Goal: Information Seeking & Learning: Learn about a topic

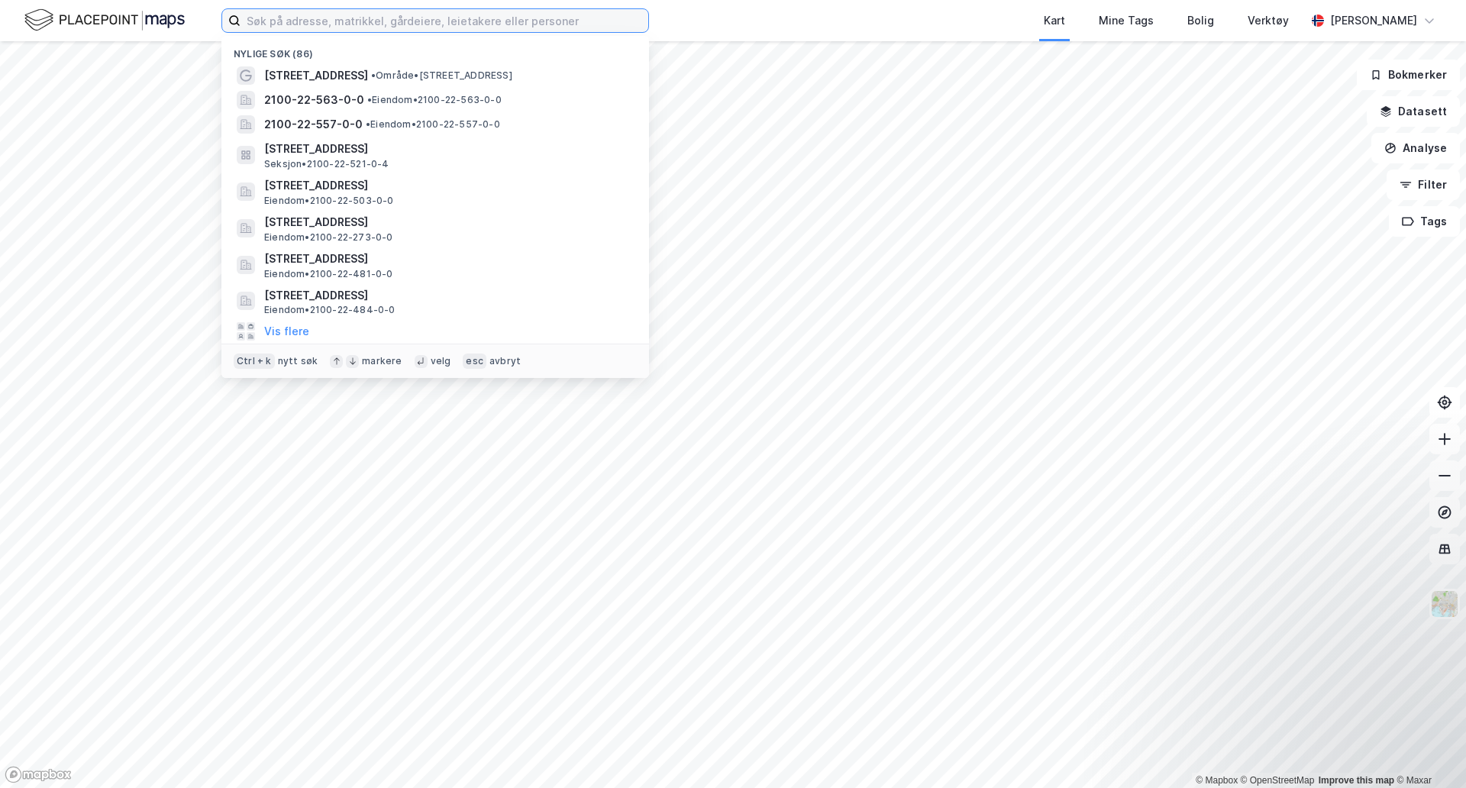
click at [530, 26] on input at bounding box center [444, 20] width 408 height 23
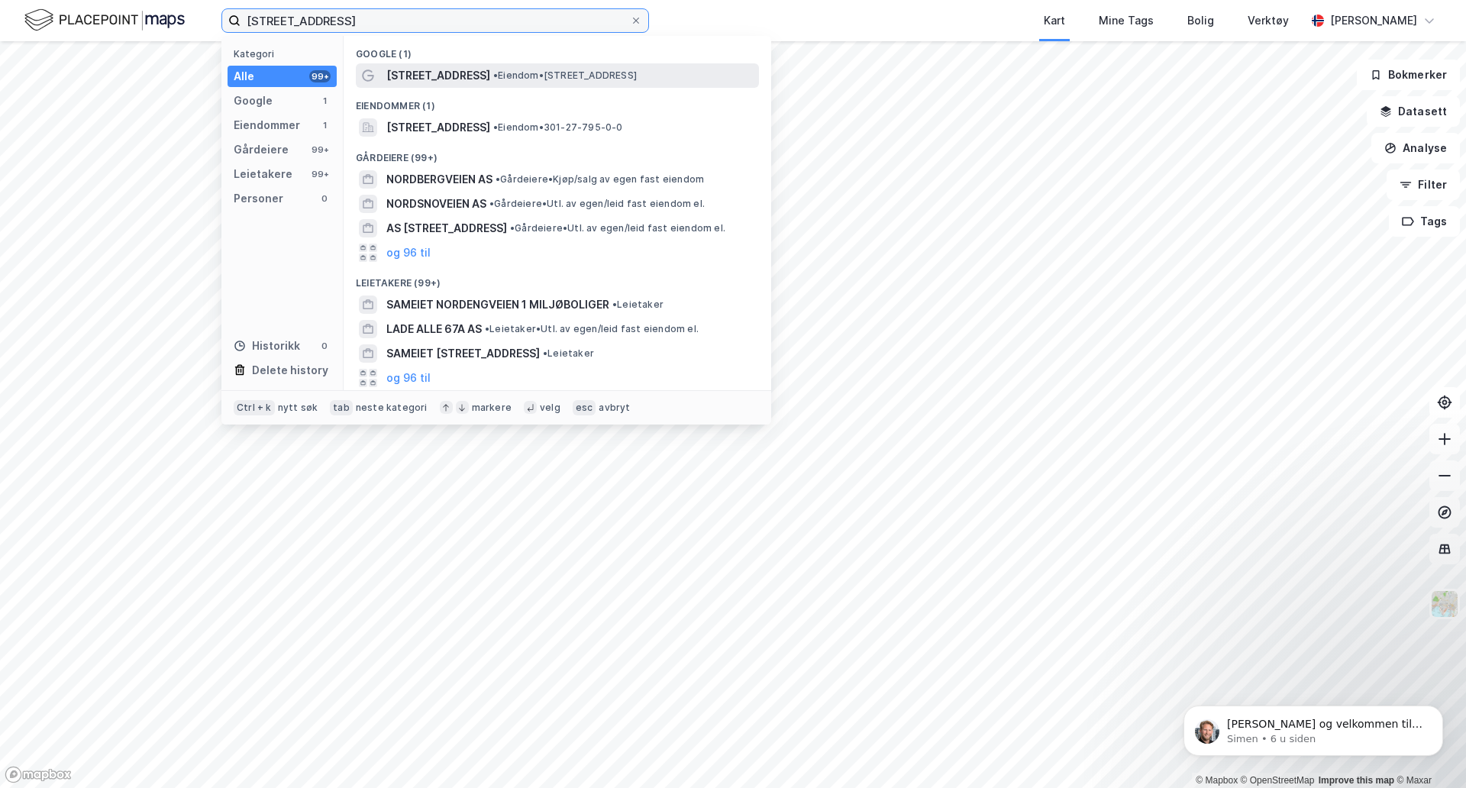
type input "[STREET_ADDRESS]"
click at [528, 70] on span "• Eiendom • [STREET_ADDRESS]" at bounding box center [565, 75] width 144 height 12
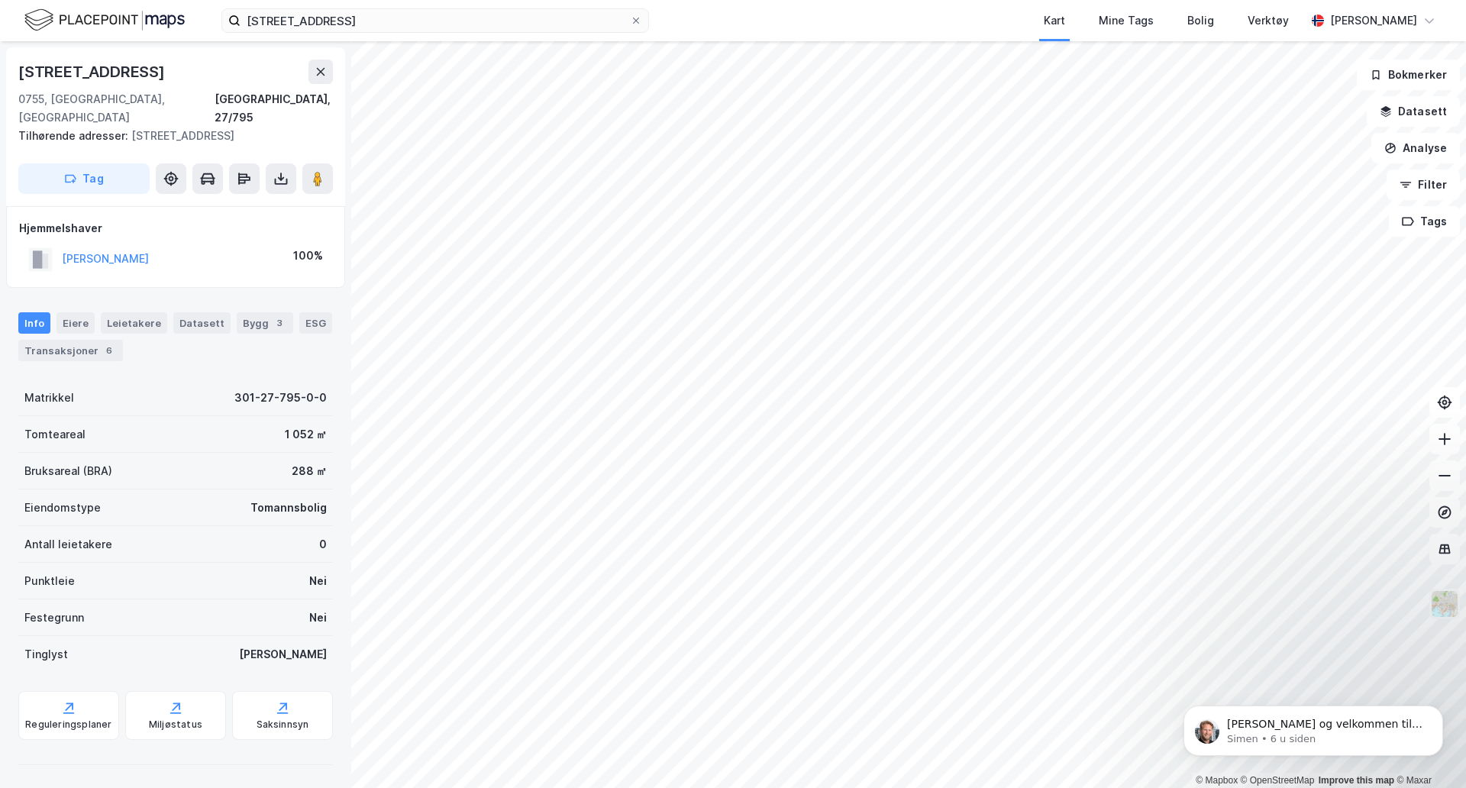
click at [1454, 600] on img at bounding box center [1444, 603] width 29 height 29
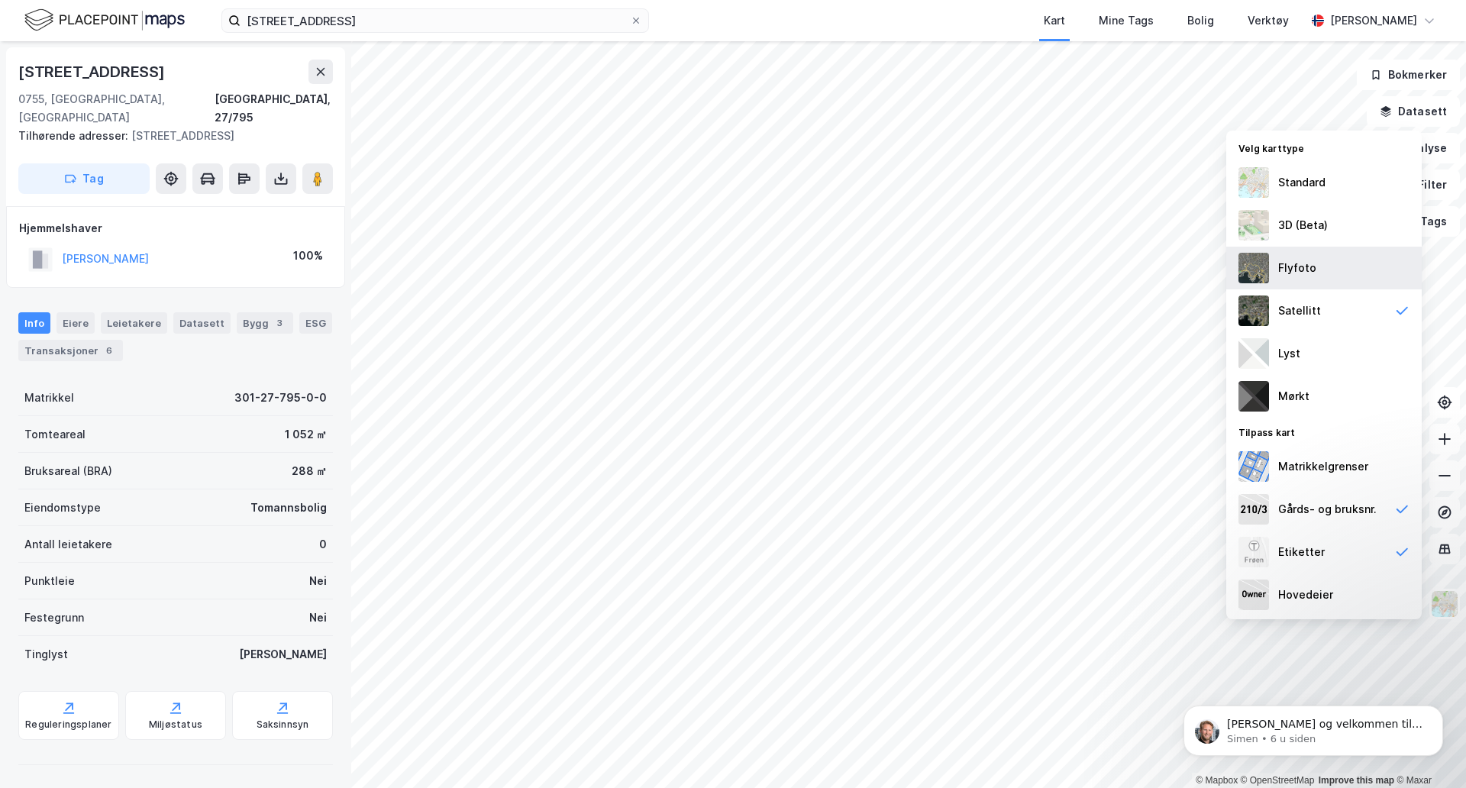
click at [1309, 274] on div "Flyfoto" at bounding box center [1297, 268] width 38 height 18
